Goal: Navigation & Orientation: Find specific page/section

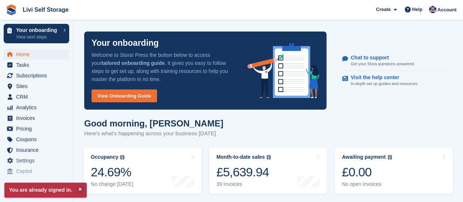
scroll to position [110, 0]
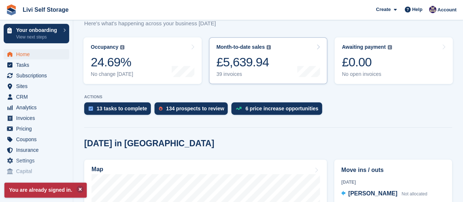
click at [225, 74] on div "39 invoices" at bounding box center [243, 74] width 55 height 6
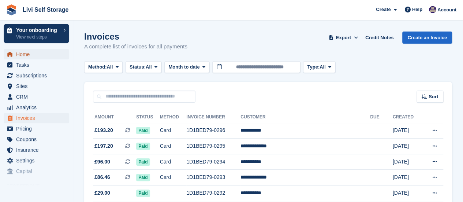
click at [32, 56] on span "Home" at bounding box center [38, 54] width 44 height 10
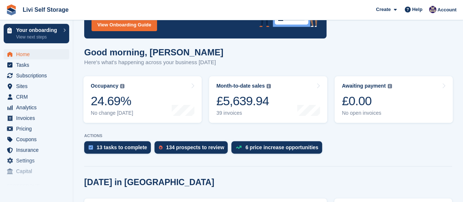
scroll to position [73, 0]
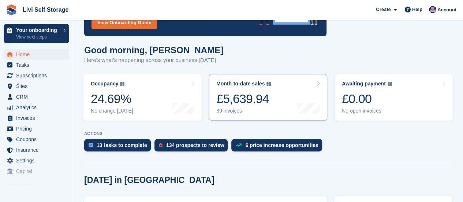
click at [234, 111] on div "39 invoices" at bounding box center [243, 111] width 55 height 6
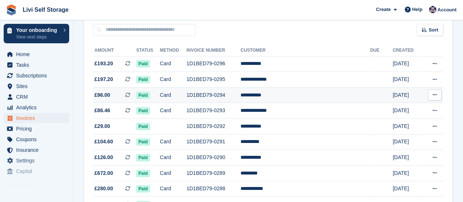
scroll to position [37, 0]
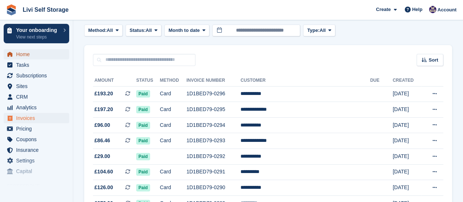
click at [26, 56] on span "Home" at bounding box center [38, 54] width 44 height 10
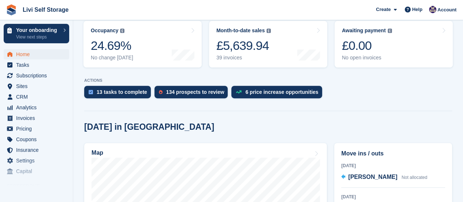
scroll to position [110, 0]
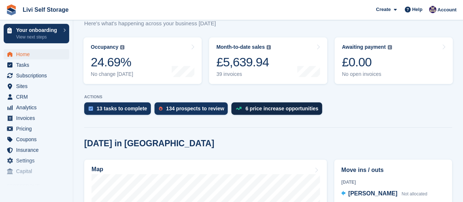
click at [251, 108] on div "6 price increase opportunities" at bounding box center [281, 108] width 73 height 6
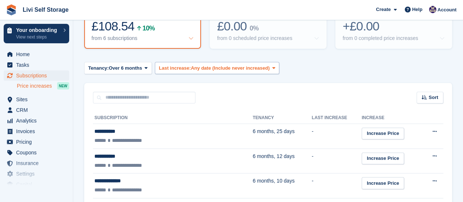
scroll to position [67, 0]
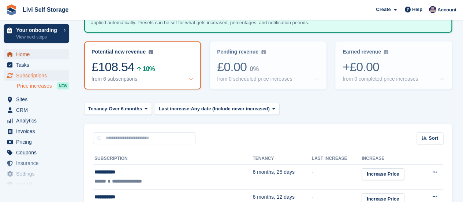
click at [27, 56] on span "Home" at bounding box center [38, 54] width 44 height 10
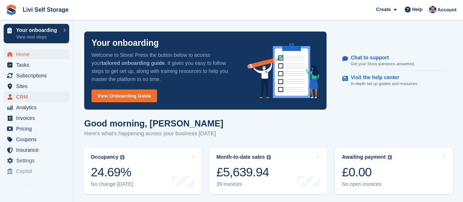
click at [20, 96] on span "CRM" at bounding box center [38, 97] width 44 height 10
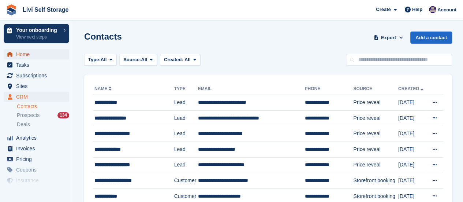
click at [32, 55] on span "Home" at bounding box center [38, 54] width 44 height 10
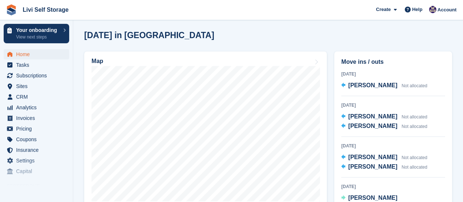
scroll to position [256, 0]
